Goal: Information Seeking & Learning: Understand process/instructions

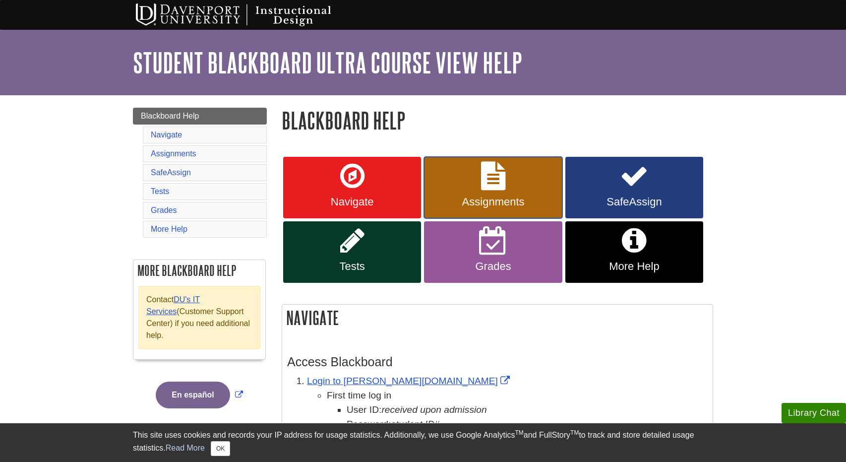
click at [535, 185] on link "Assignments" at bounding box center [493, 187] width 138 height 61
